Goal: Task Accomplishment & Management: Complete application form

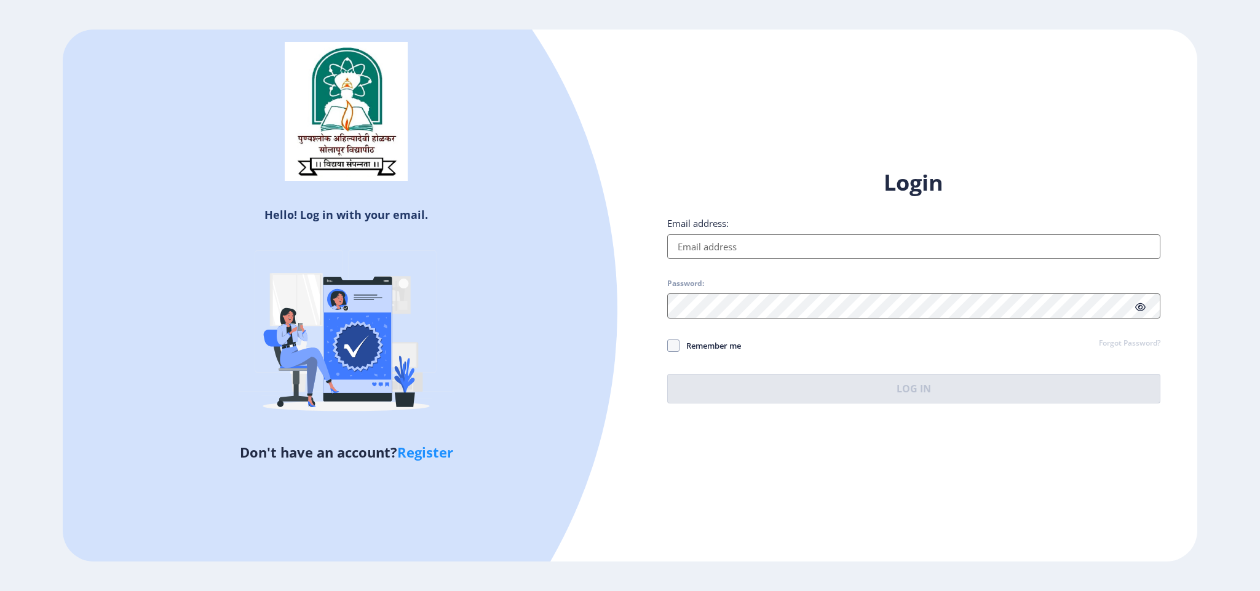
click at [659, 109] on div "Hello! Log in with your email. Don't have an account? Register Login Email addr…" at bounding box center [630, 296] width 1134 height 532
click at [789, 242] on input "Email address:" at bounding box center [913, 246] width 493 height 25
type input "[EMAIL_ADDRESS][DOMAIN_NAME]"
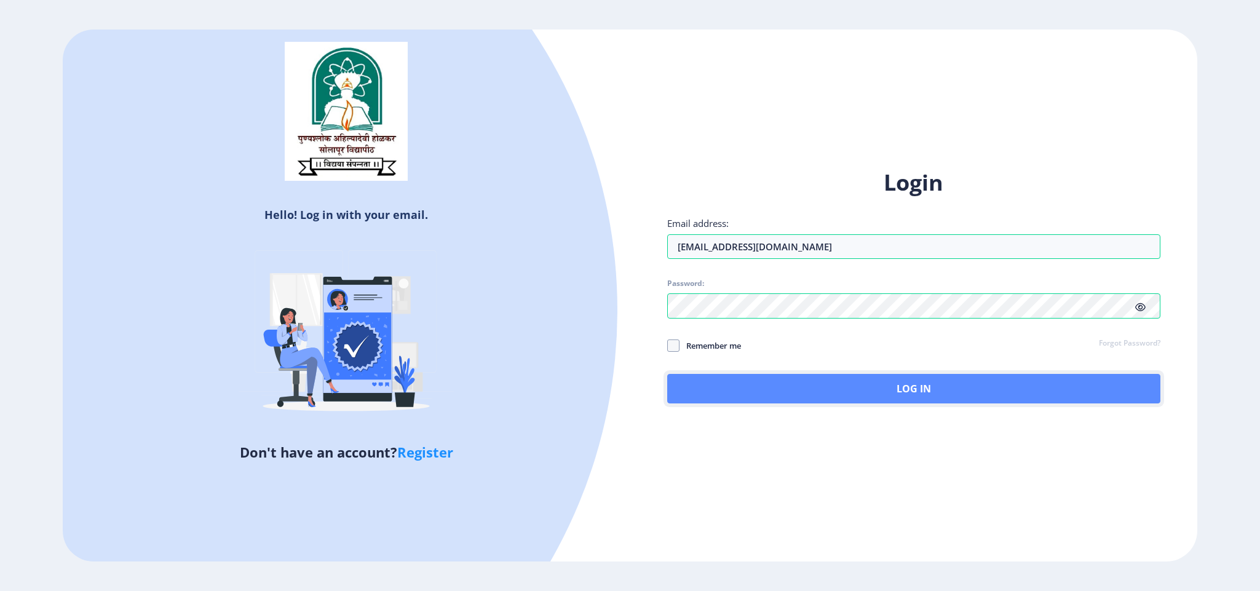
click at [886, 384] on button "Log In" at bounding box center [913, 389] width 493 height 30
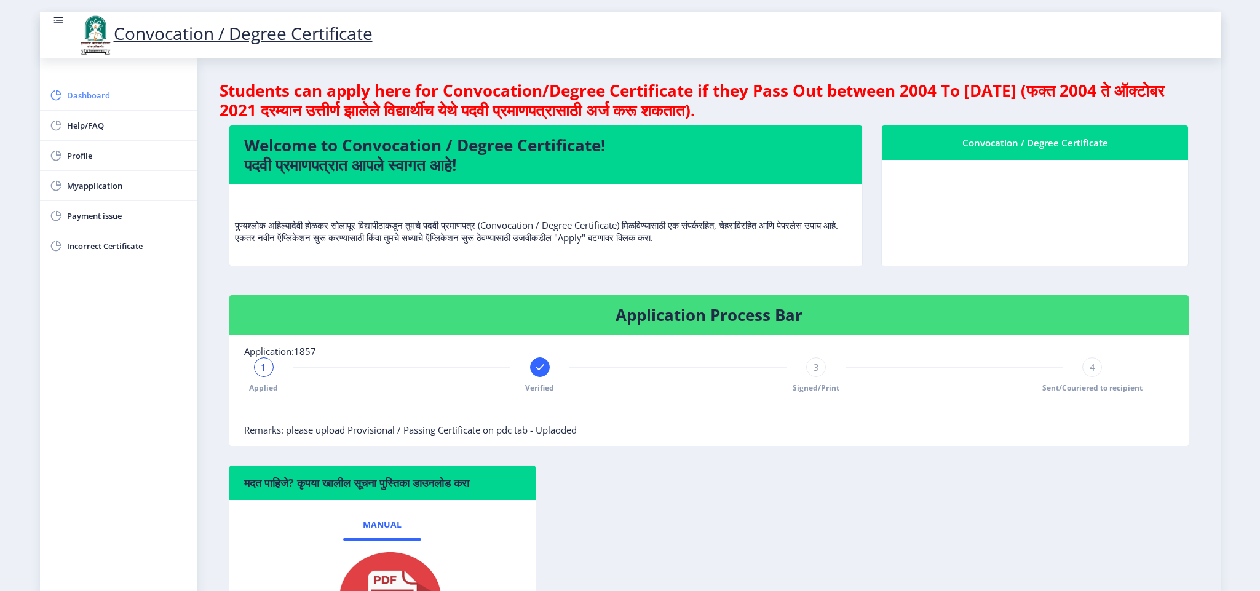
click at [113, 98] on span "Dashboard" at bounding box center [127, 95] width 121 height 15
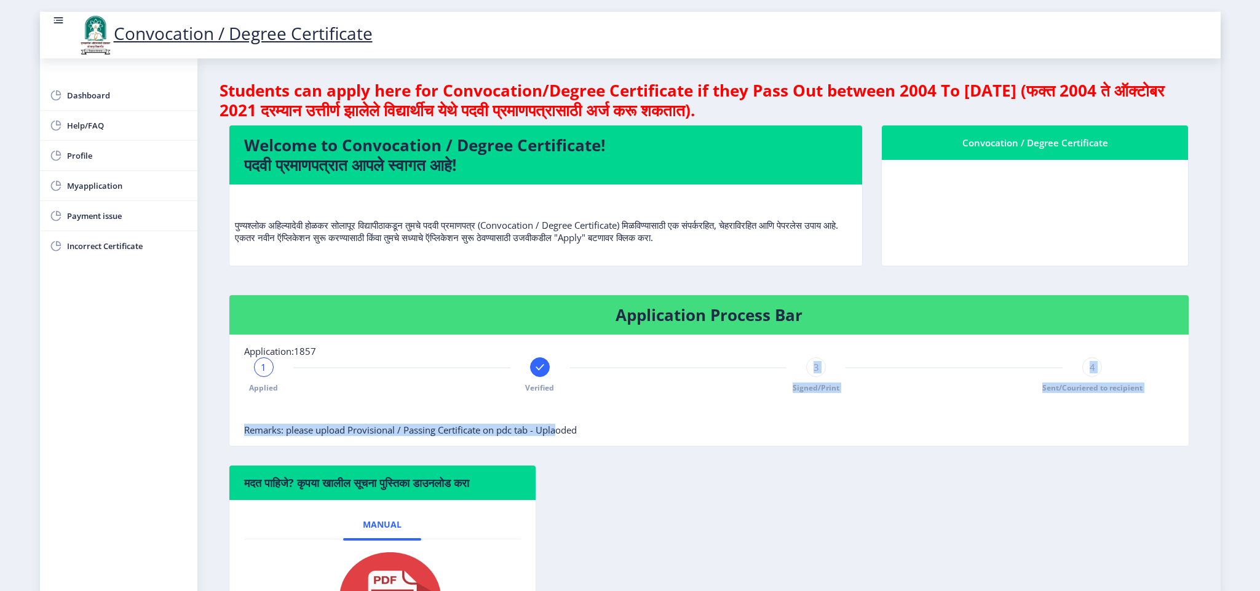
drag, startPoint x: 573, startPoint y: 426, endPoint x: 579, endPoint y: 376, distance: 50.3
click at [579, 376] on nb-card-body "Application:1857 1 Applied Verified 3 Signed/Print 4 Sent/Couriered to recipien…" at bounding box center [709, 390] width 960 height 111
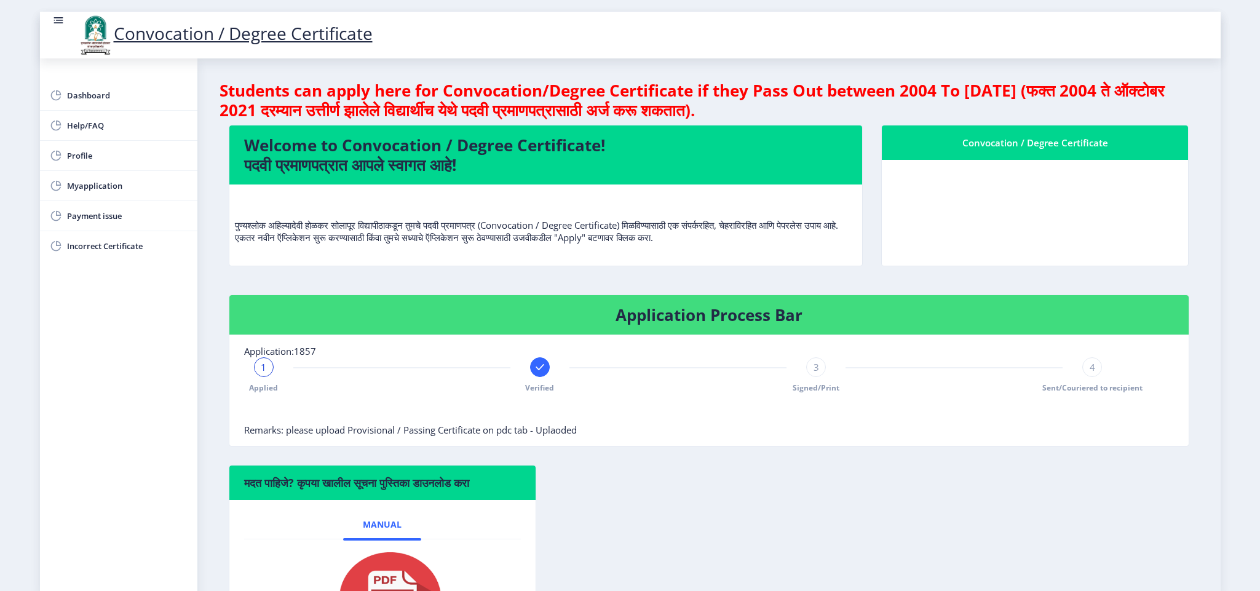
click at [613, 514] on div "मदत पाहिजे? कृपया खालील सूचना पुस्तिका डाउनलोड करा Manual" at bounding box center [709, 575] width 979 height 221
click at [124, 188] on span "Myapplication" at bounding box center [127, 185] width 121 height 15
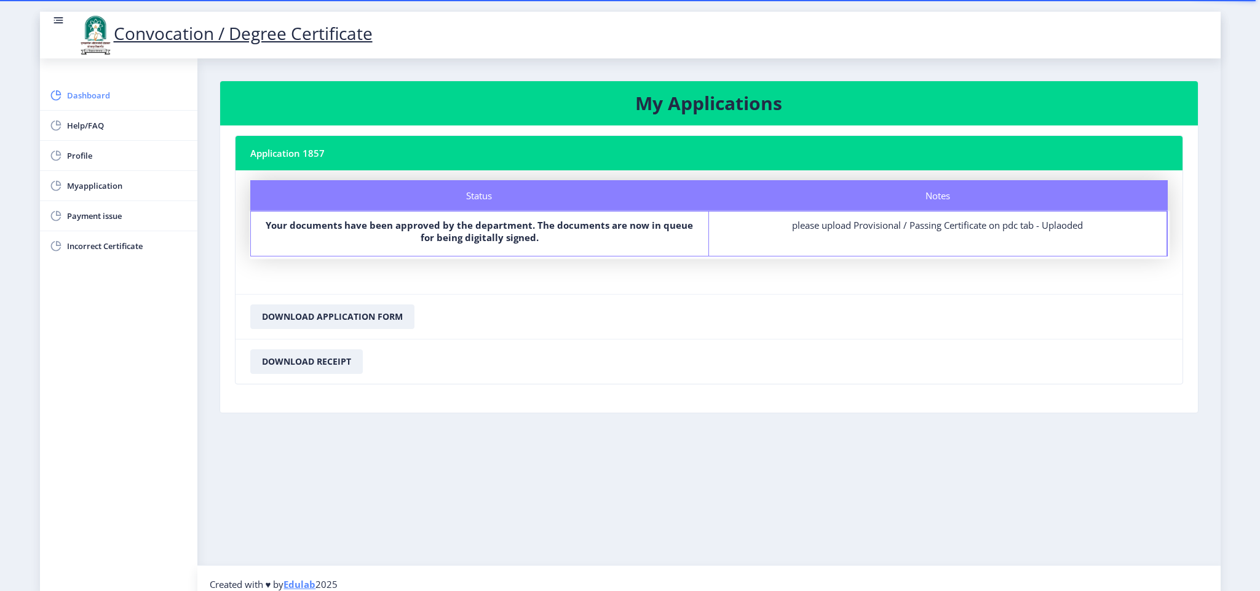
click at [104, 100] on span "Dashboard" at bounding box center [127, 95] width 121 height 15
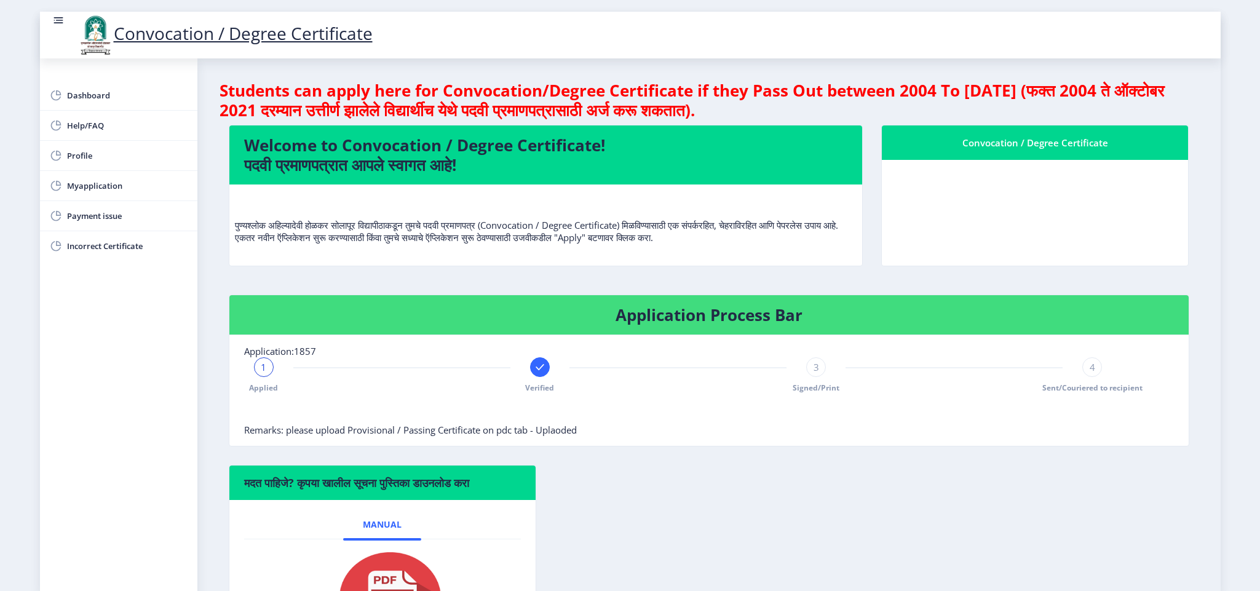
drag, startPoint x: 675, startPoint y: 462, endPoint x: 683, endPoint y: 460, distance: 8.4
click at [683, 460] on div "Application Process Bar Application:1857 1 Applied Verified 3 Signed/Print 4 Se…" at bounding box center [709, 380] width 979 height 170
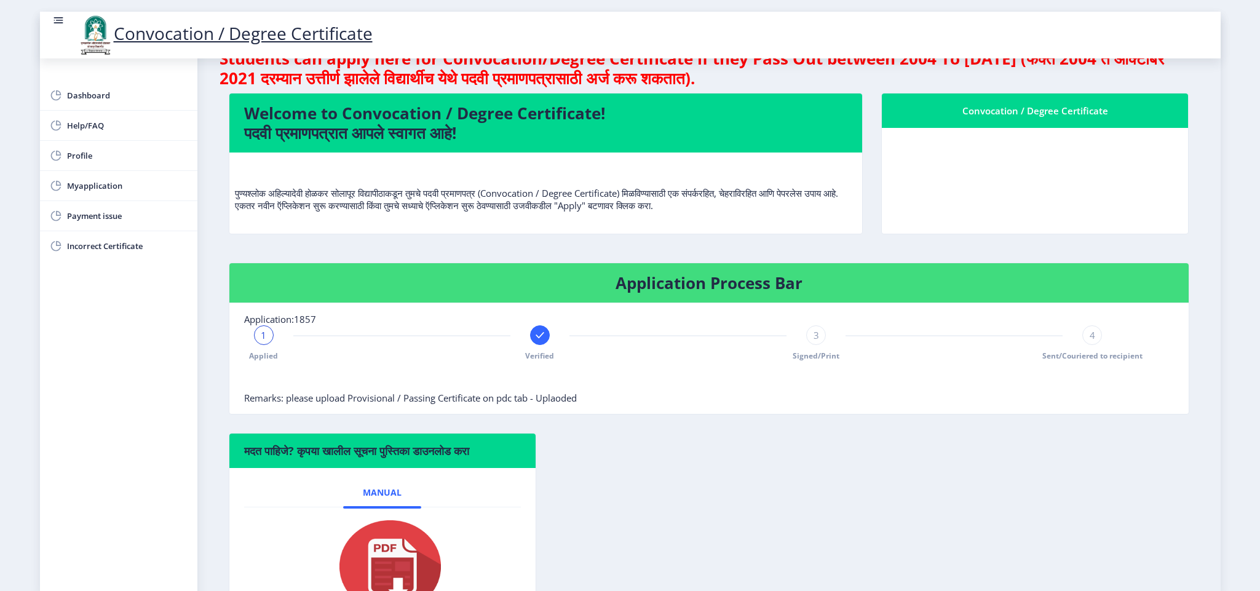
scroll to position [19, 0]
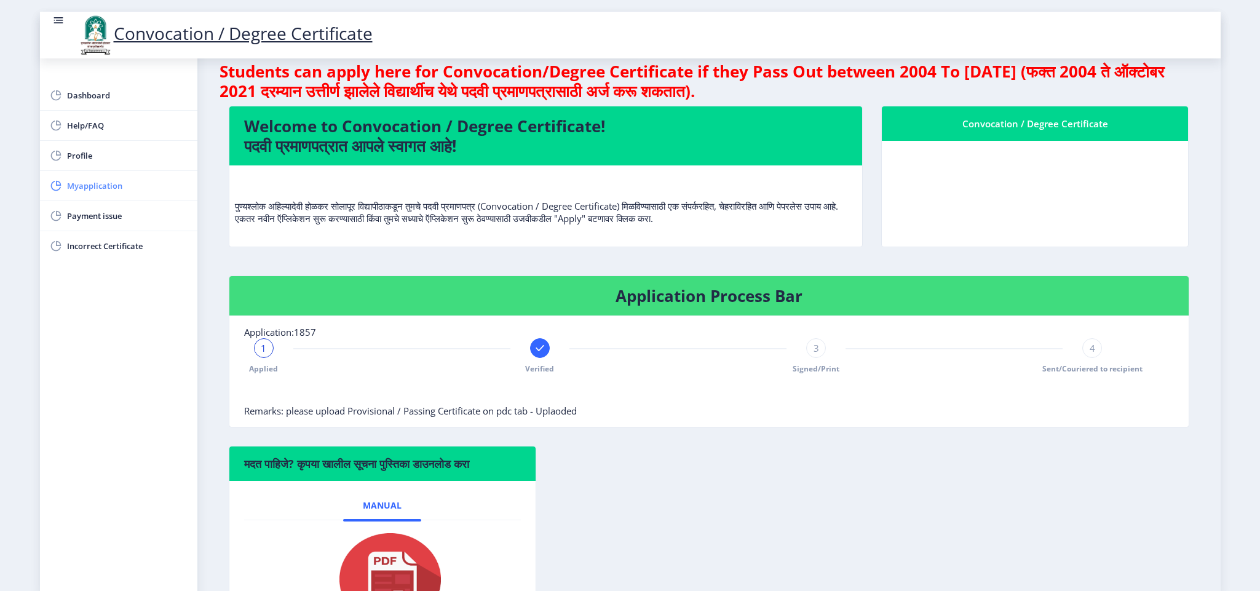
click at [65, 186] on link "Myapplication" at bounding box center [118, 186] width 157 height 30
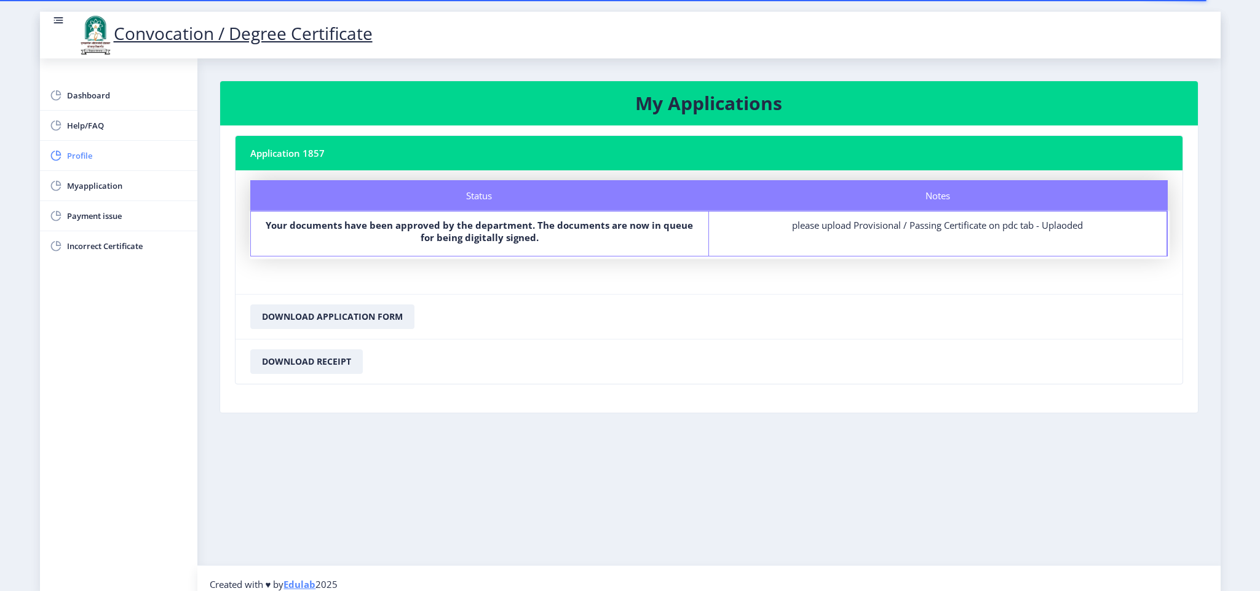
click at [84, 157] on span "Profile" at bounding box center [127, 155] width 121 height 15
select select "[DEMOGRAPHIC_DATA]"
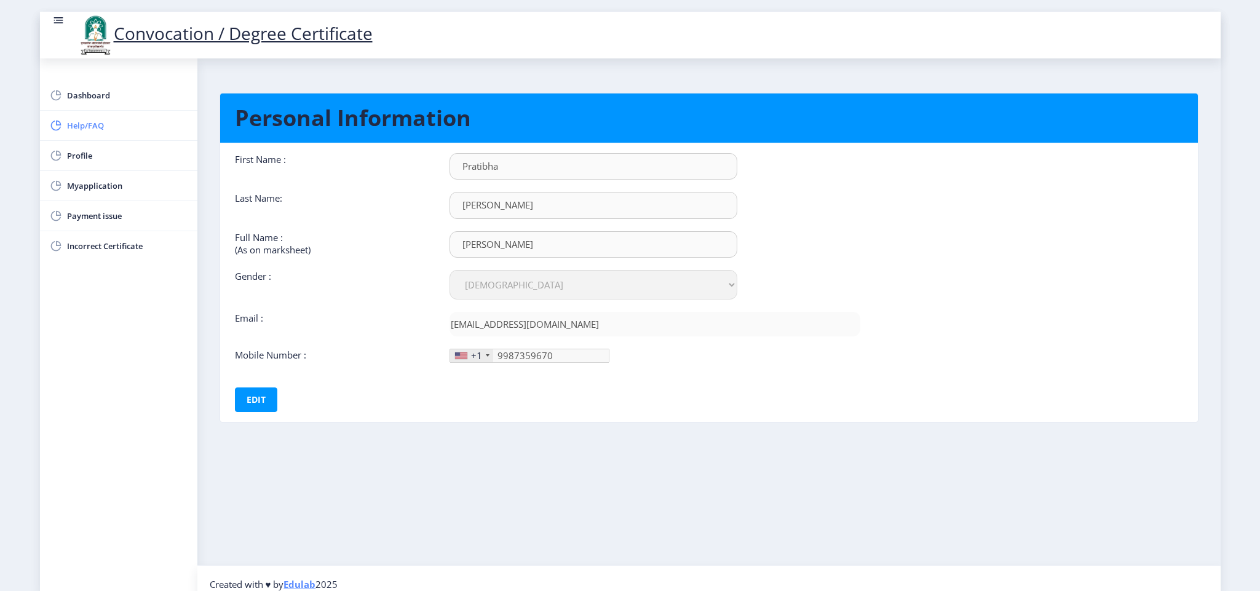
click at [89, 125] on span "Help/FAQ" at bounding box center [127, 125] width 121 height 15
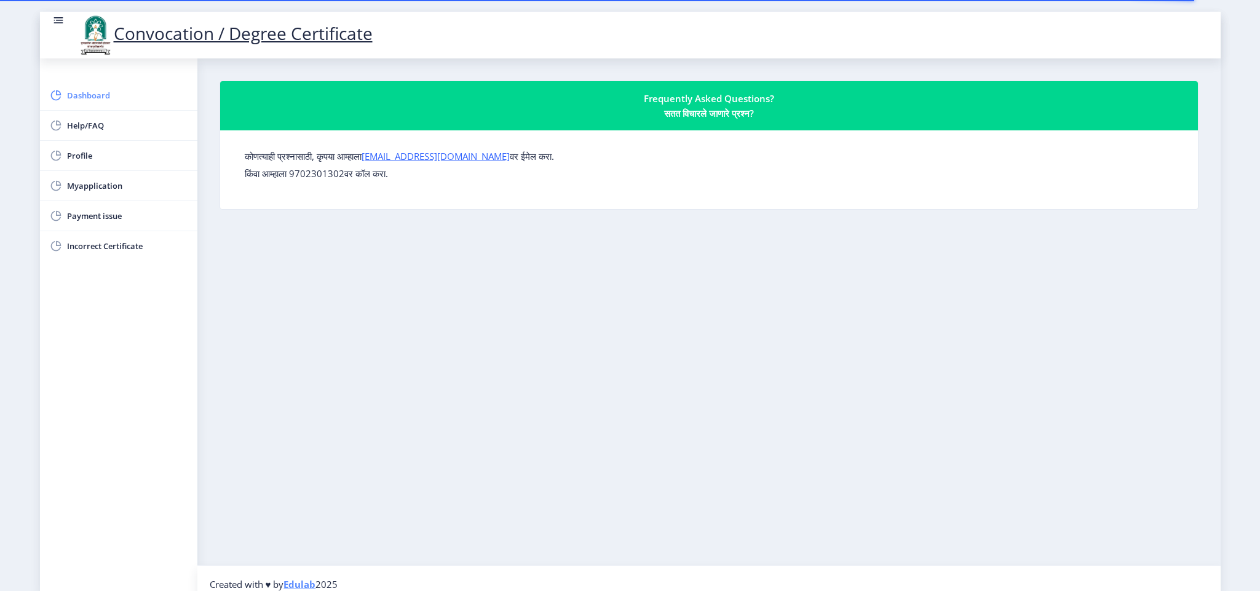
click at [95, 100] on span "Dashboard" at bounding box center [127, 95] width 121 height 15
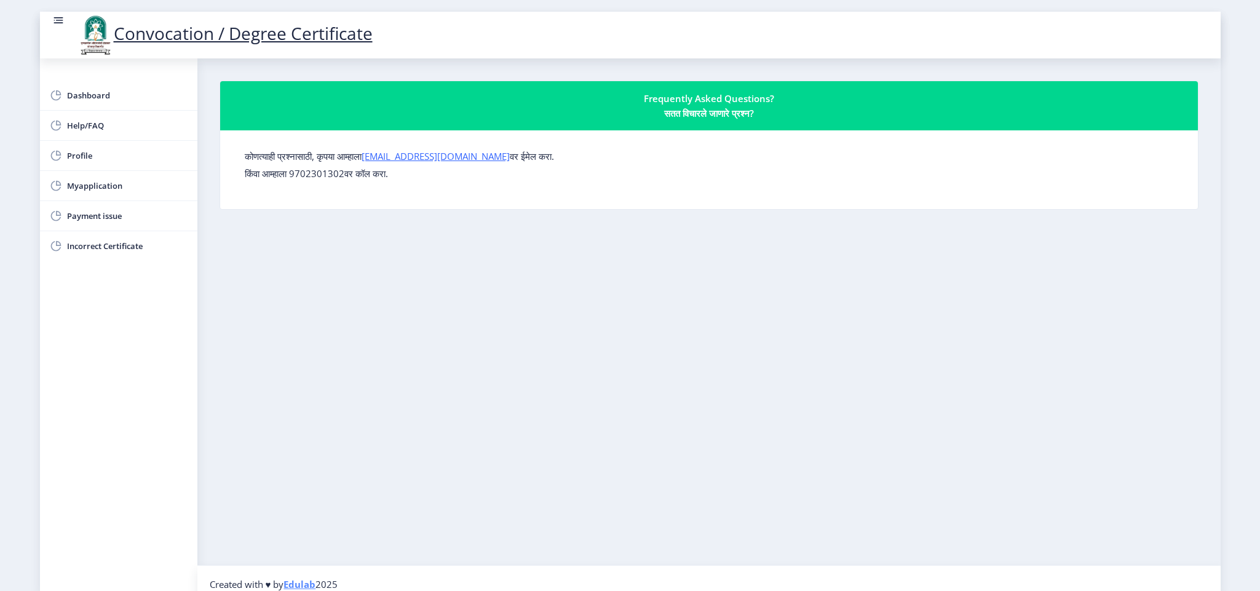
select select
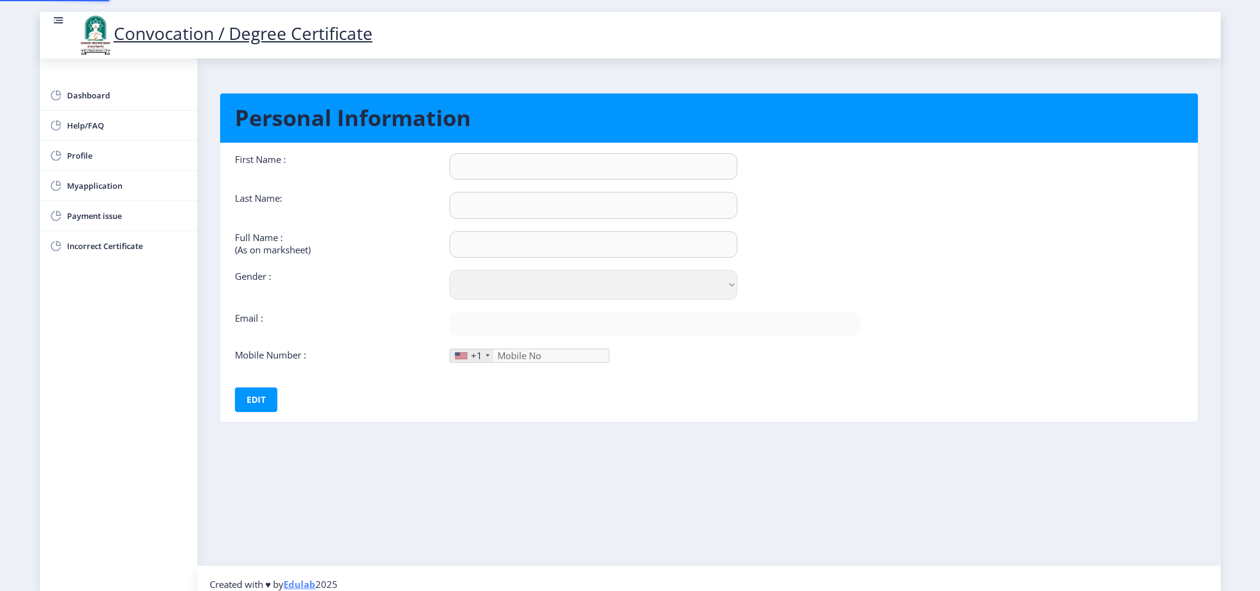
type input "Pratibha"
type input "[PERSON_NAME]"
select select "[DEMOGRAPHIC_DATA]"
type input "[EMAIL_ADDRESS][DOMAIN_NAME]"
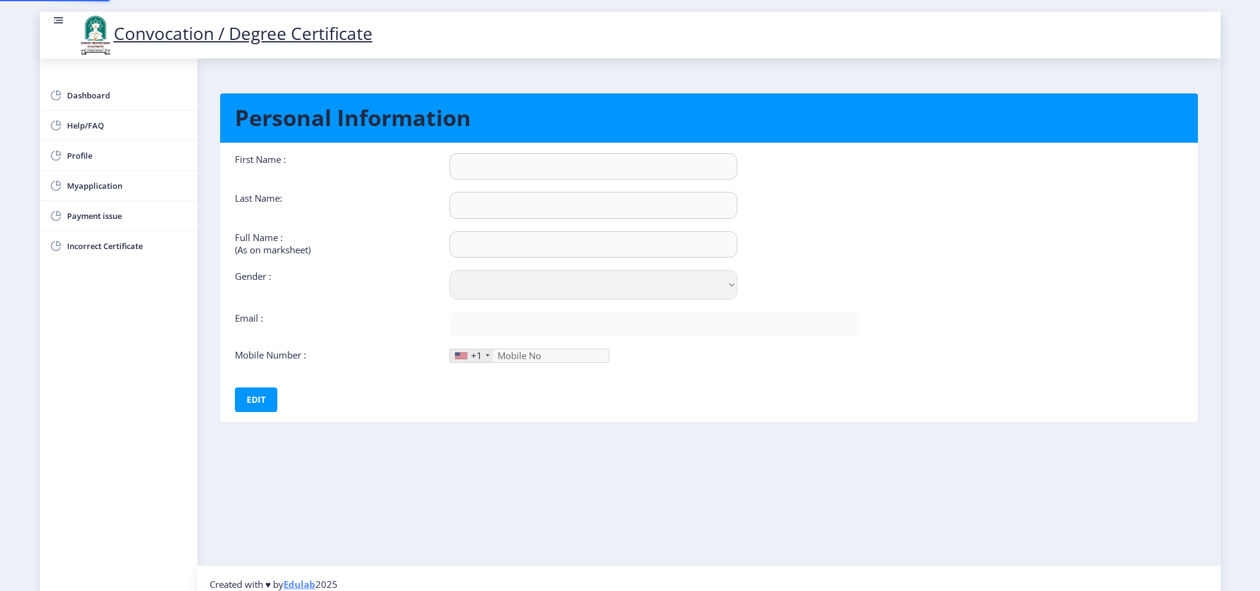
type input "9987359670"
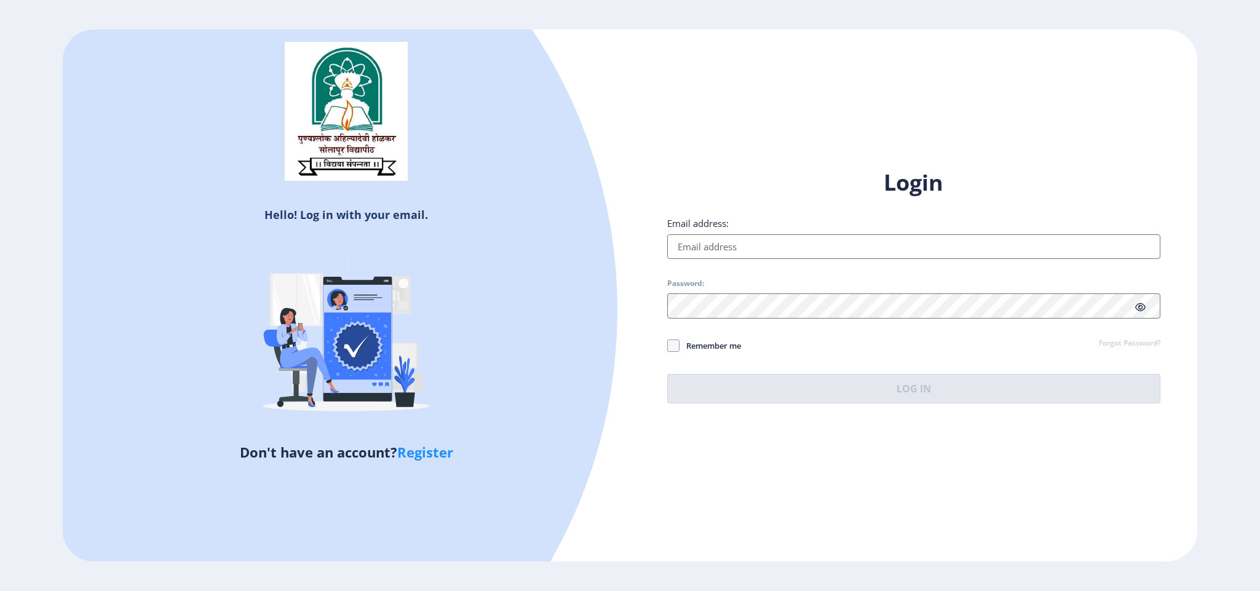
click at [830, 252] on input "Email address:" at bounding box center [913, 246] width 493 height 25
drag, startPoint x: 830, startPoint y: 252, endPoint x: 846, endPoint y: 265, distance: 20.1
click at [846, 265] on div "Login Email address: Password: Remember me Forgot Password? Log In" at bounding box center [913, 286] width 493 height 236
type input "[EMAIL_ADDRESS][DOMAIN_NAME]"
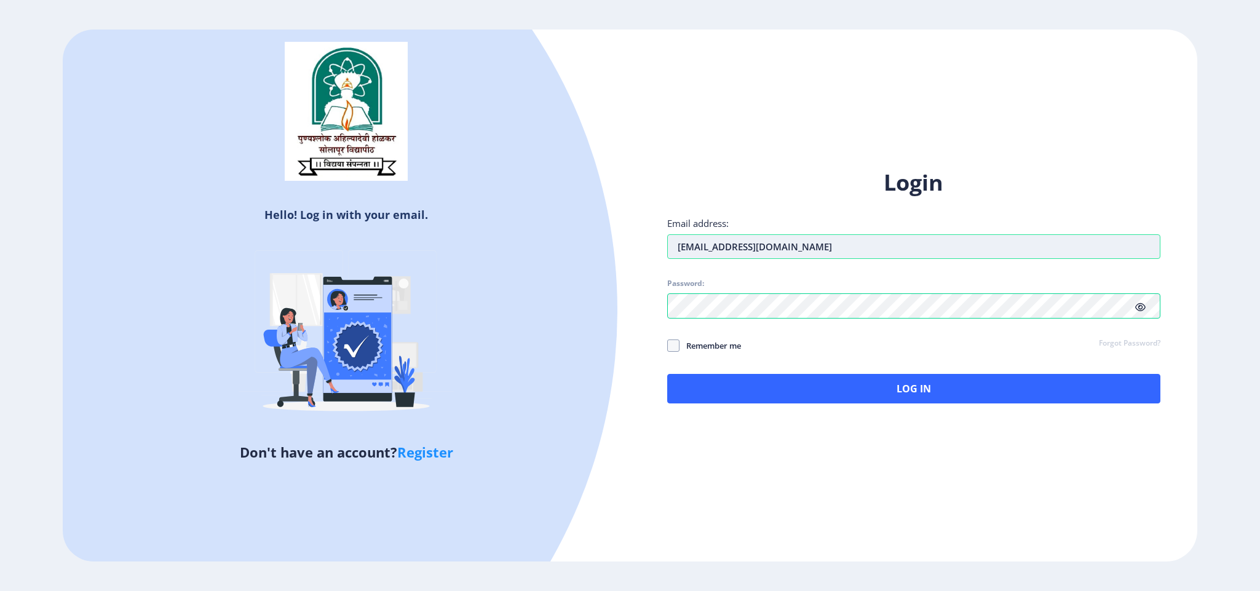
click at [760, 237] on input "[EMAIL_ADDRESS][DOMAIN_NAME]" at bounding box center [913, 246] width 493 height 25
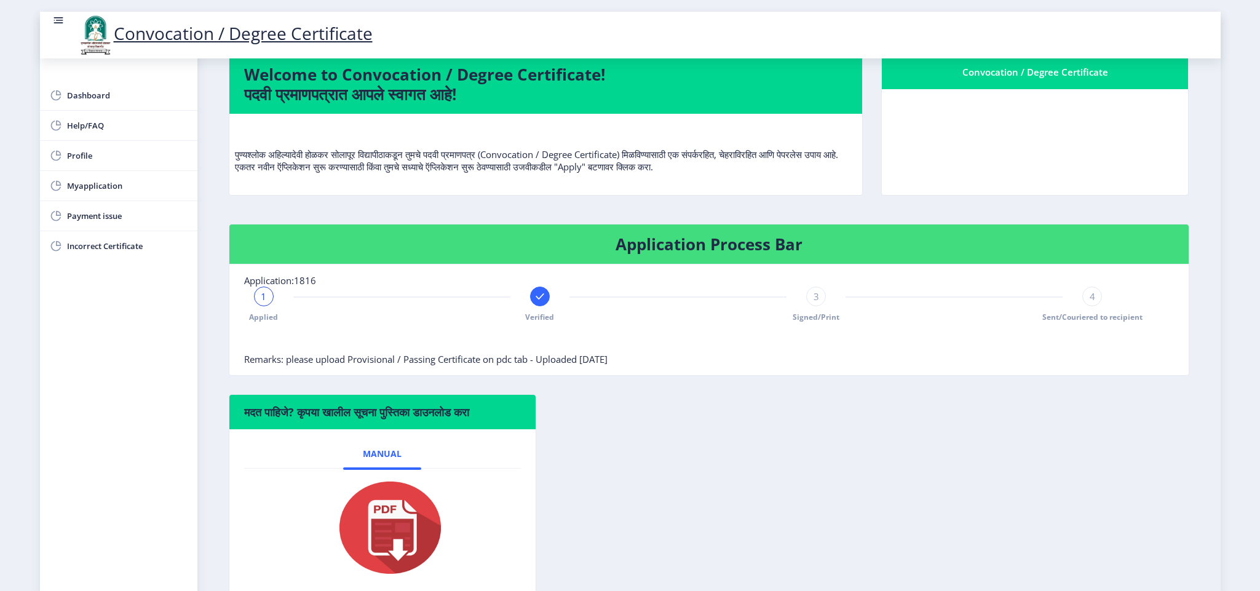
scroll to position [50, 0]
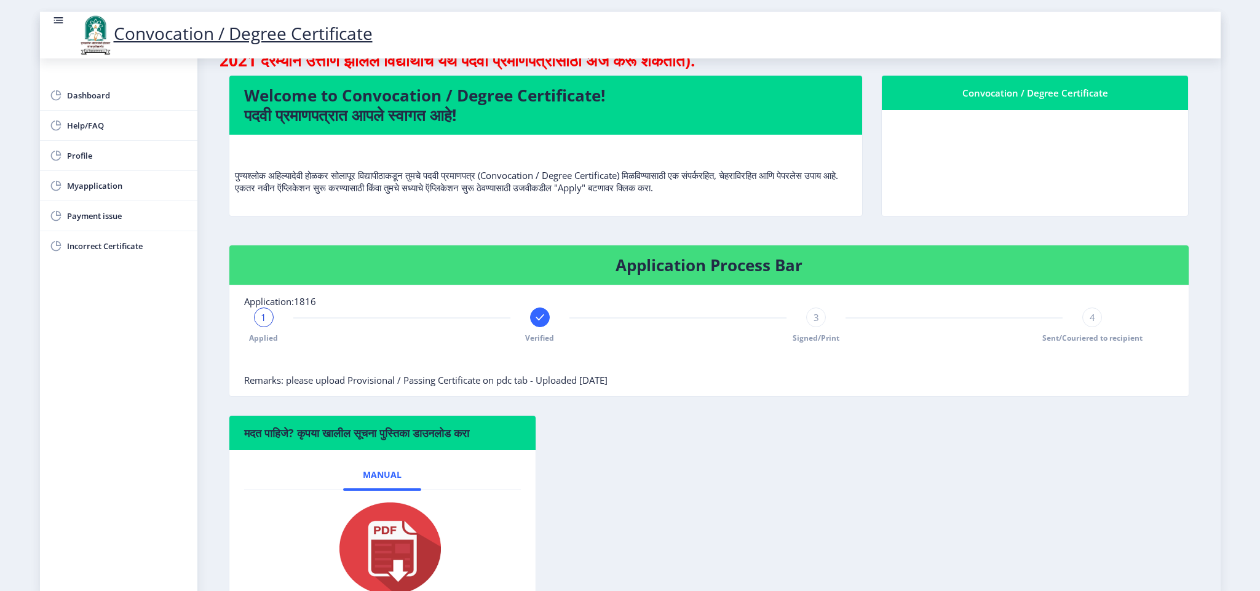
click at [718, 410] on div "Application Process Bar Application:1816 1 Applied Verified 3 Signed/Print 4 Se…" at bounding box center [709, 330] width 979 height 170
click at [98, 88] on span "Dashboard" at bounding box center [127, 95] width 121 height 15
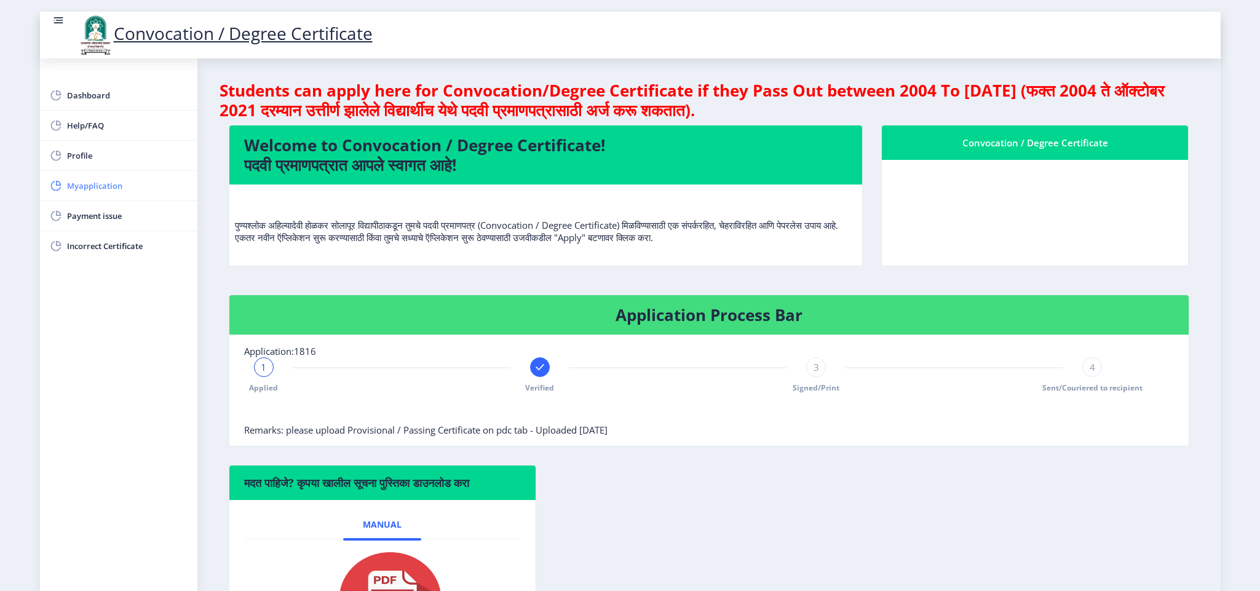
click at [100, 186] on span "Myapplication" at bounding box center [127, 185] width 121 height 15
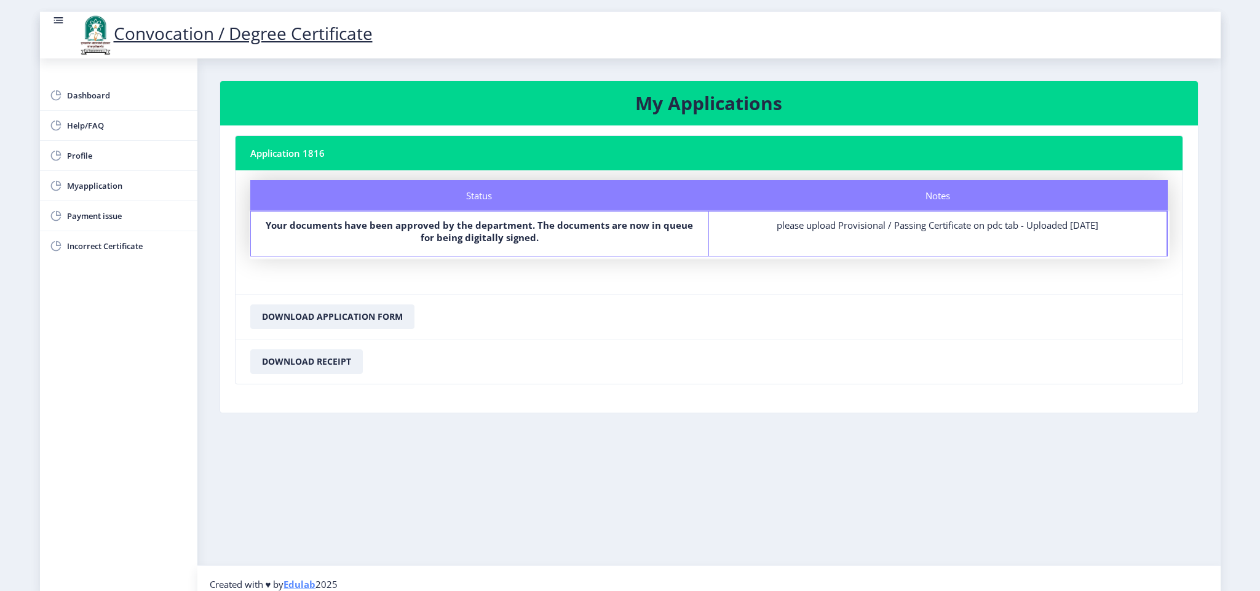
click at [55, 17] on rect at bounding box center [58, 17] width 9 height 1
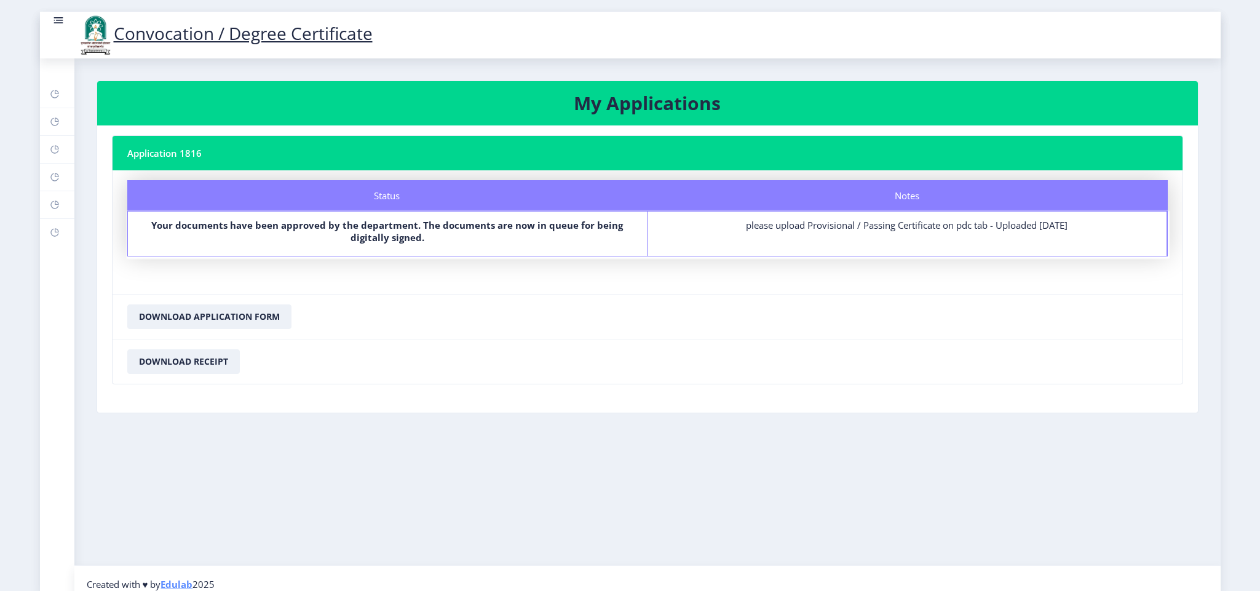
click at [55, 17] on rect at bounding box center [58, 17] width 9 height 1
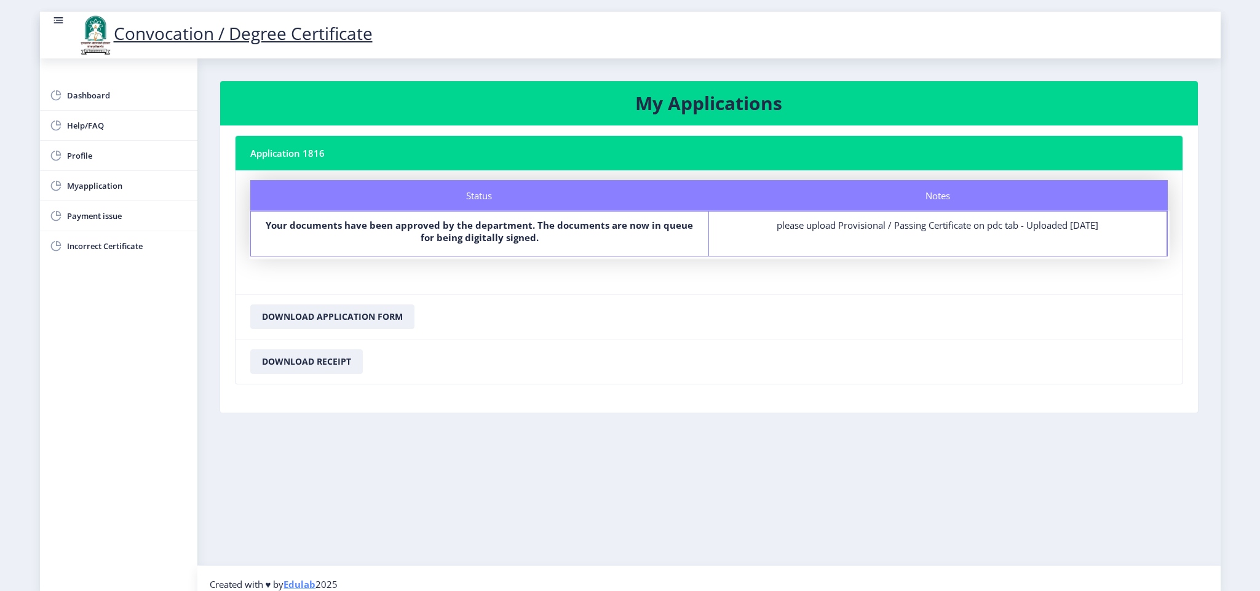
click at [55, 17] on rect at bounding box center [58, 17] width 9 height 1
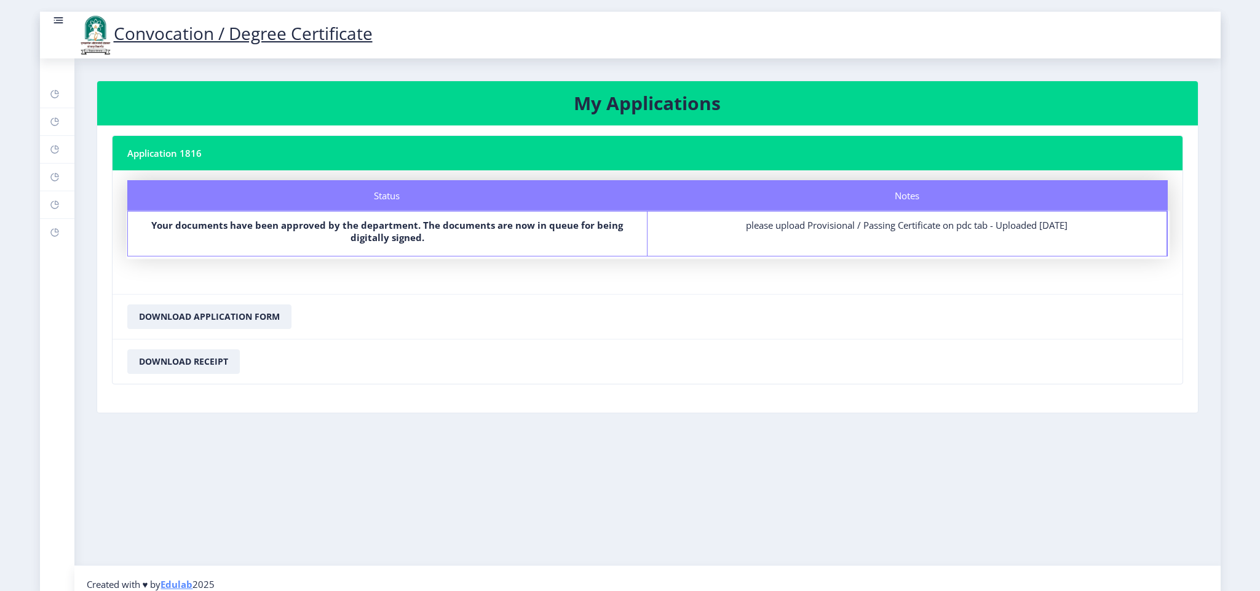
click at [55, 17] on rect at bounding box center [58, 17] width 9 height 1
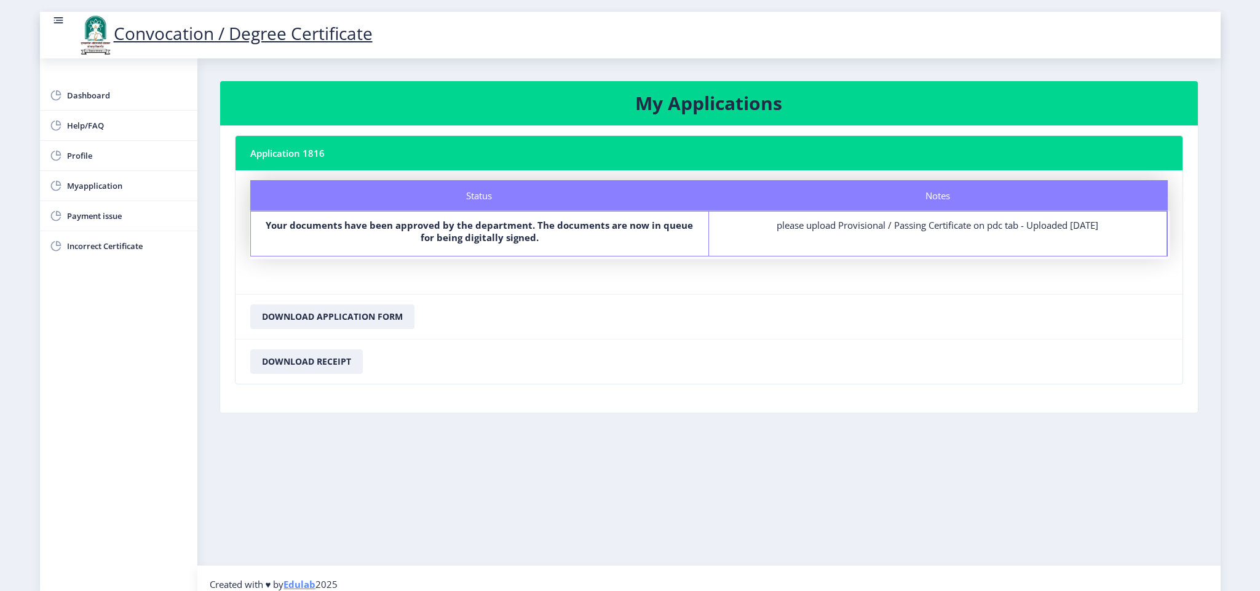
click at [55, 17] on rect at bounding box center [58, 17] width 9 height 1
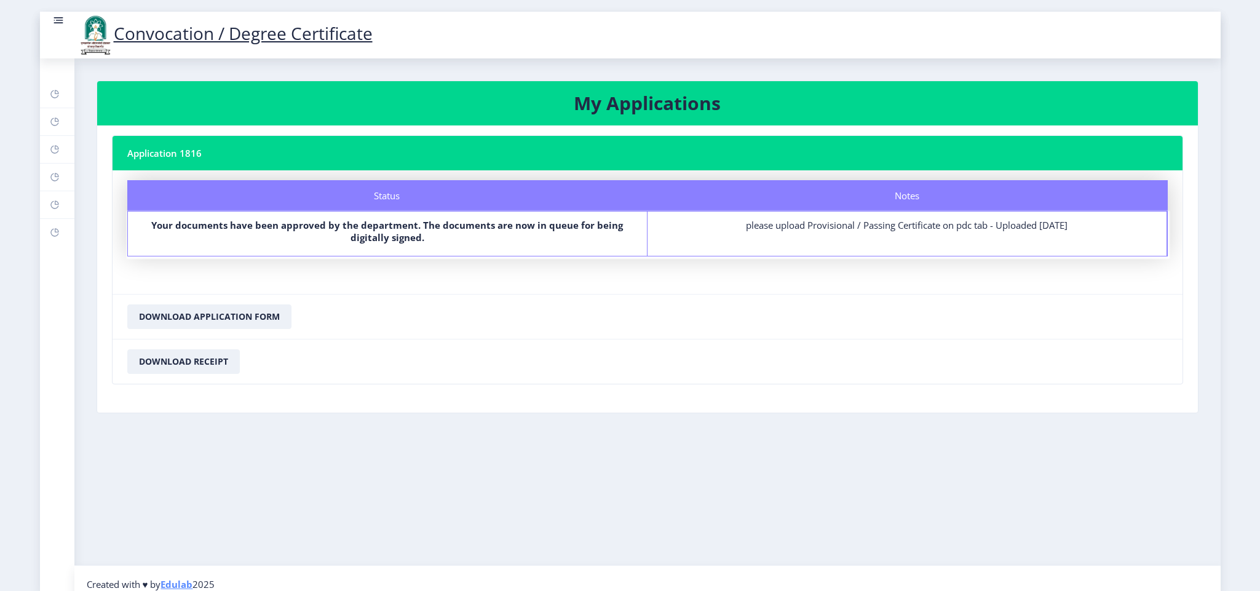
click at [55, 17] on rect at bounding box center [58, 17] width 9 height 1
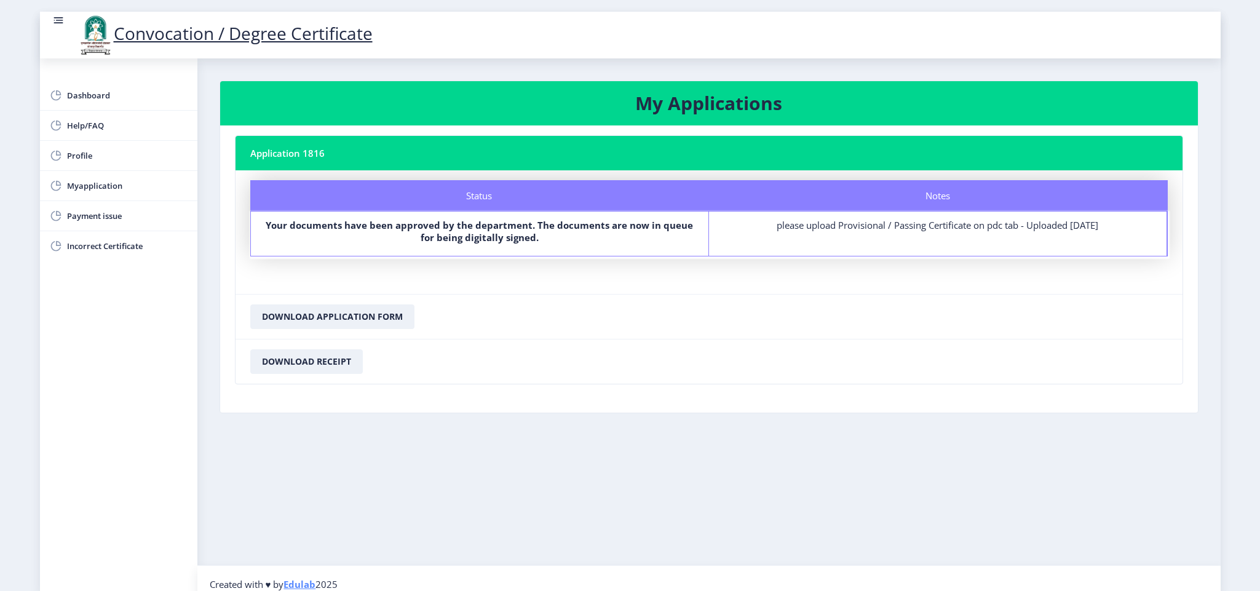
click at [55, 17] on rect at bounding box center [58, 17] width 9 height 1
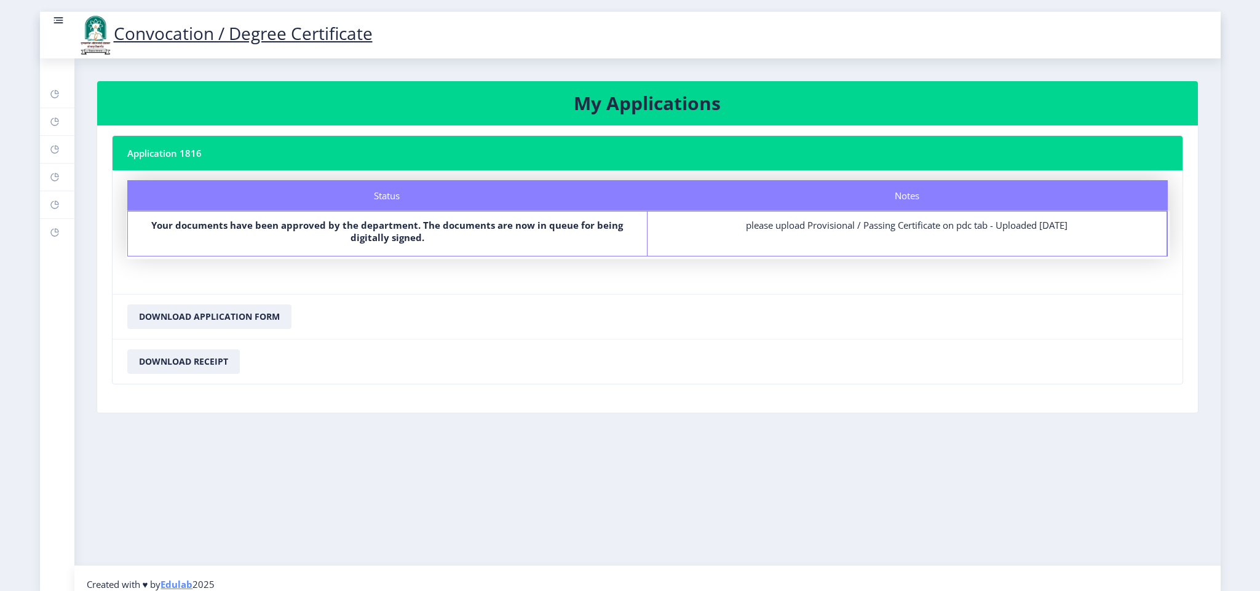
click at [55, 17] on rect at bounding box center [58, 17] width 9 height 1
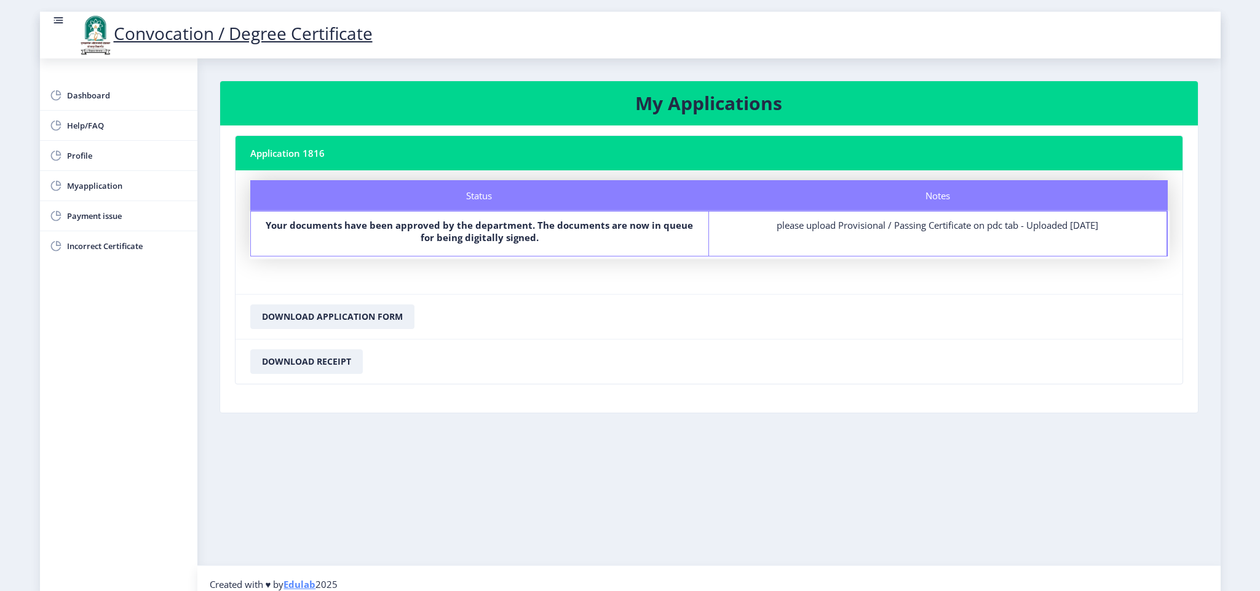
click at [55, 17] on rect at bounding box center [58, 17] width 9 height 1
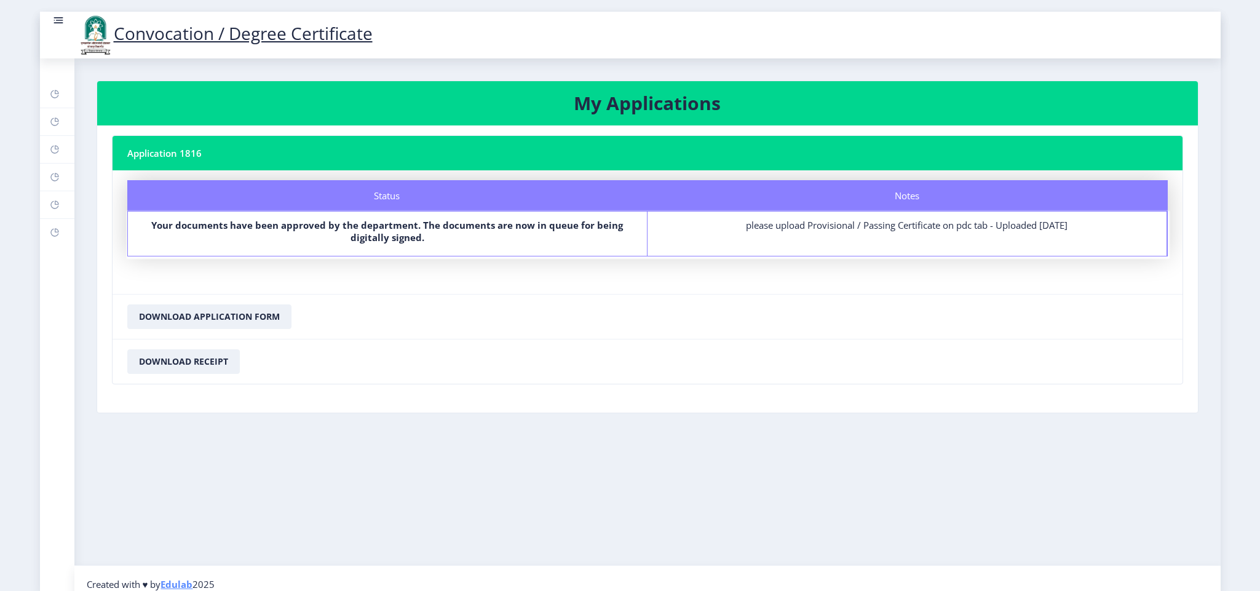
click at [55, 17] on rect at bounding box center [58, 17] width 9 height 1
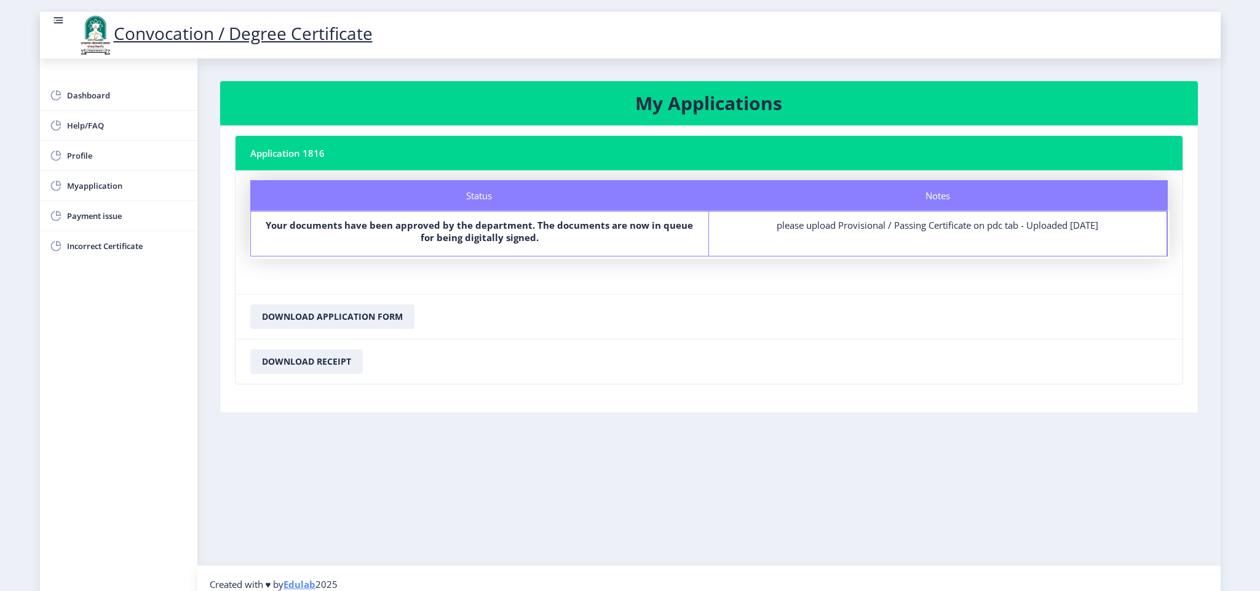
click at [55, 17] on rect at bounding box center [58, 17] width 9 height 1
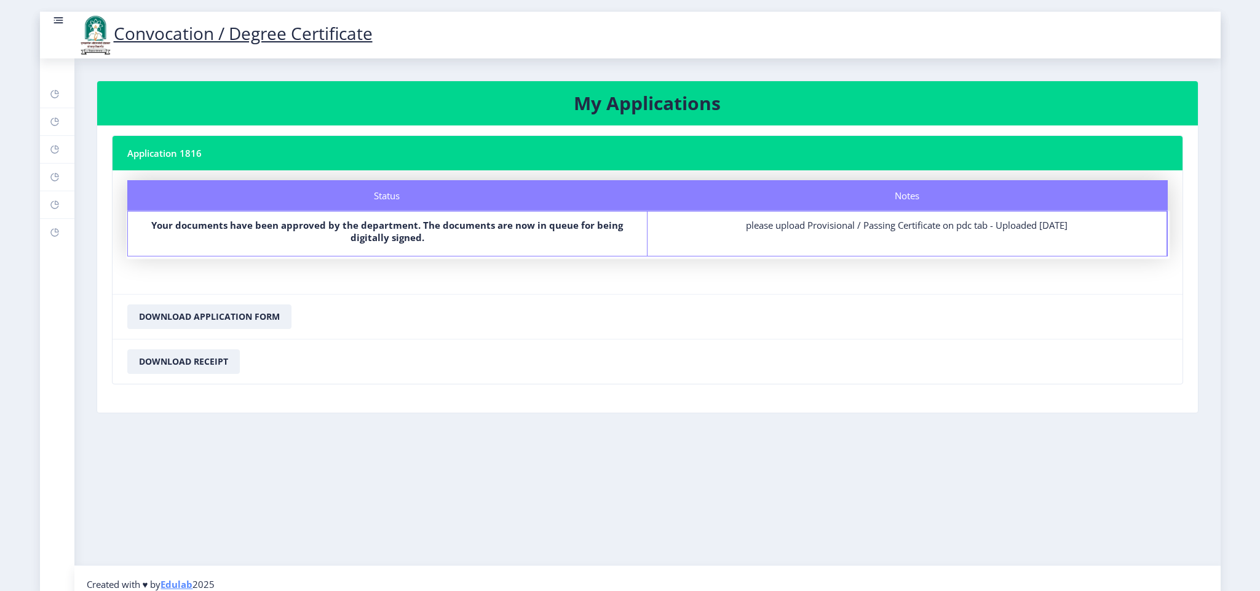
click at [55, 17] on rect at bounding box center [58, 17] width 9 height 1
